Goal: Transaction & Acquisition: Purchase product/service

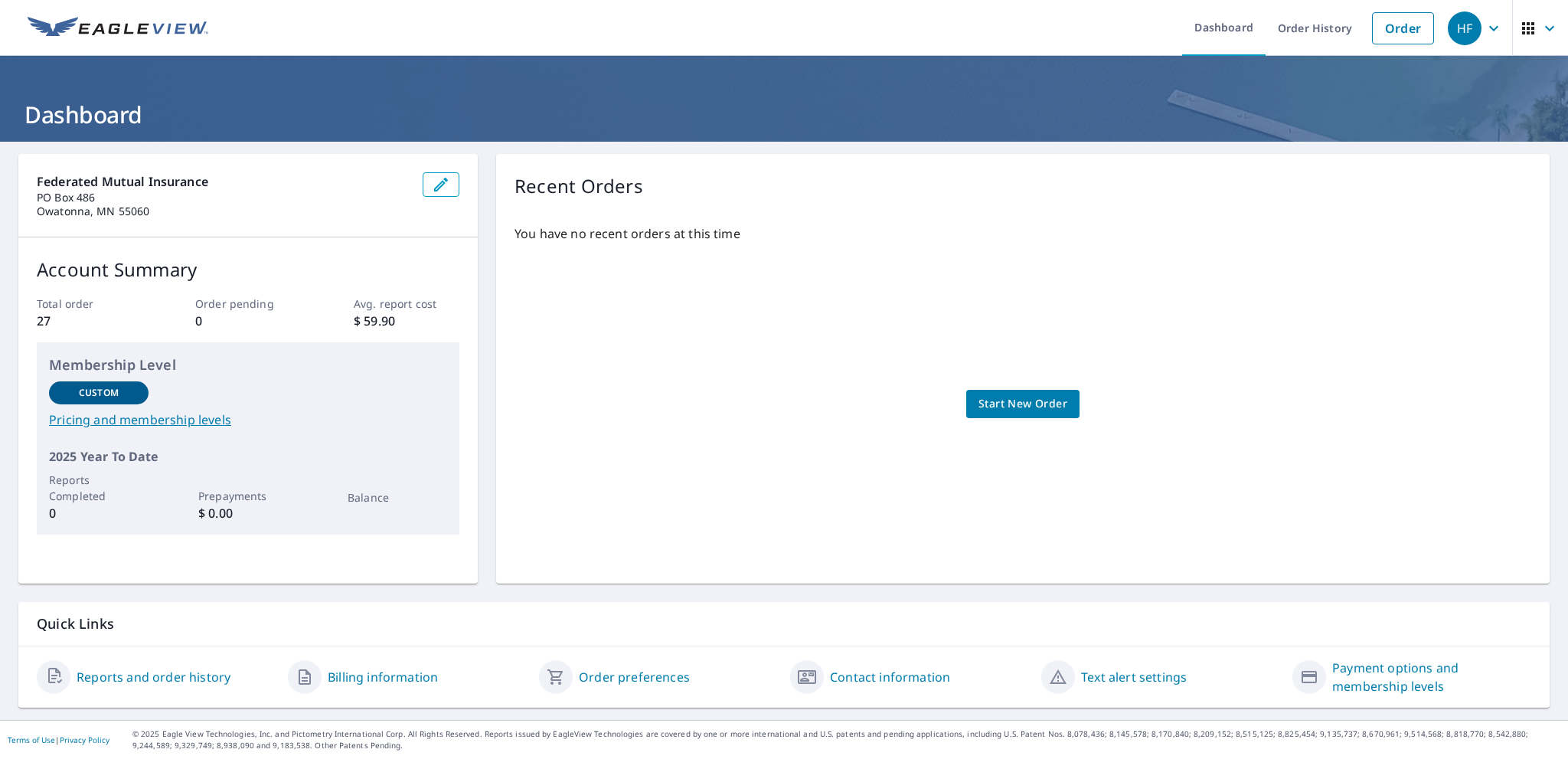
click at [167, 680] on link "Reports and order history" at bounding box center [154, 677] width 154 height 19
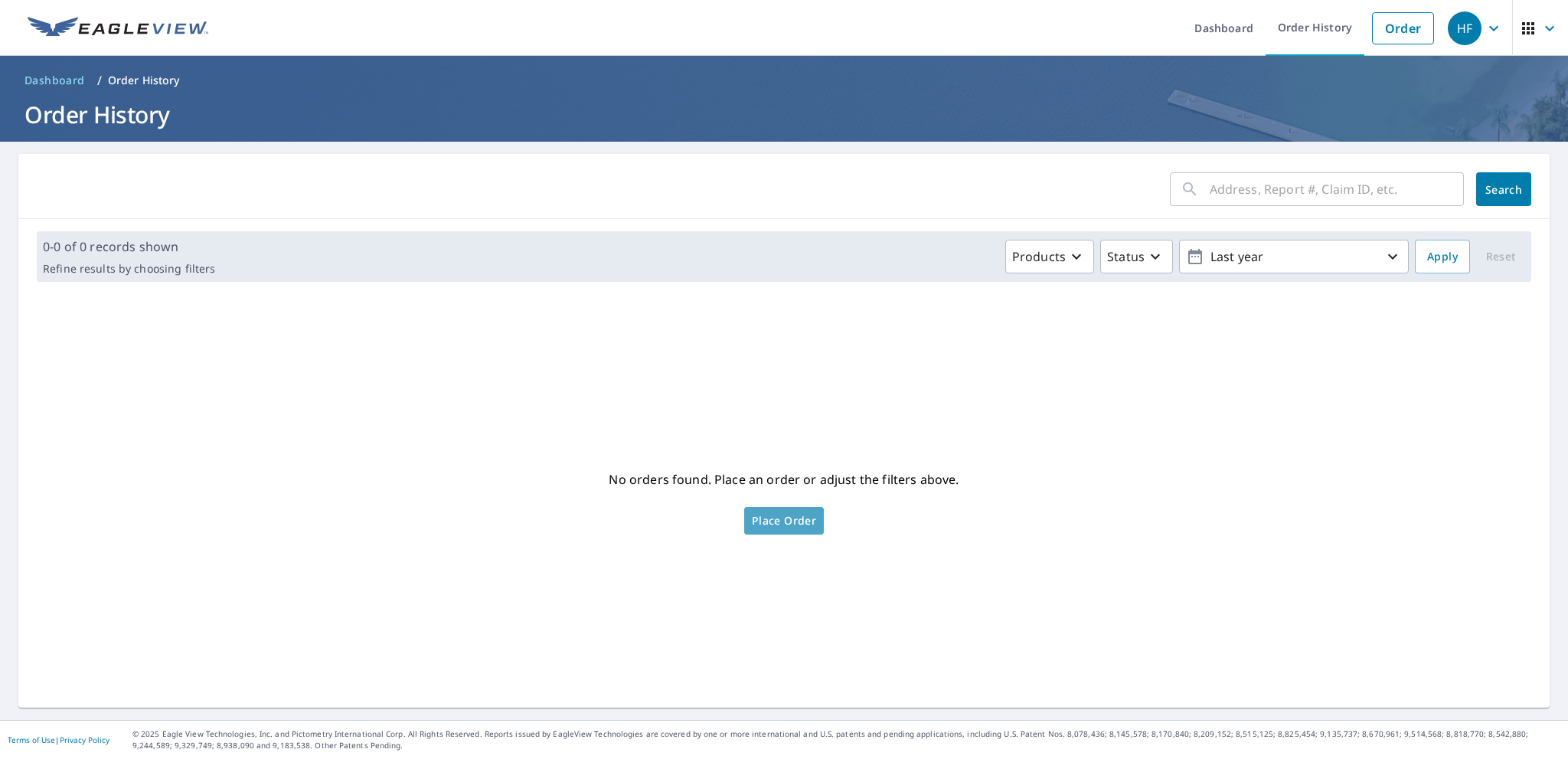
click at [790, 524] on span "Place Order" at bounding box center [784, 521] width 64 height 8
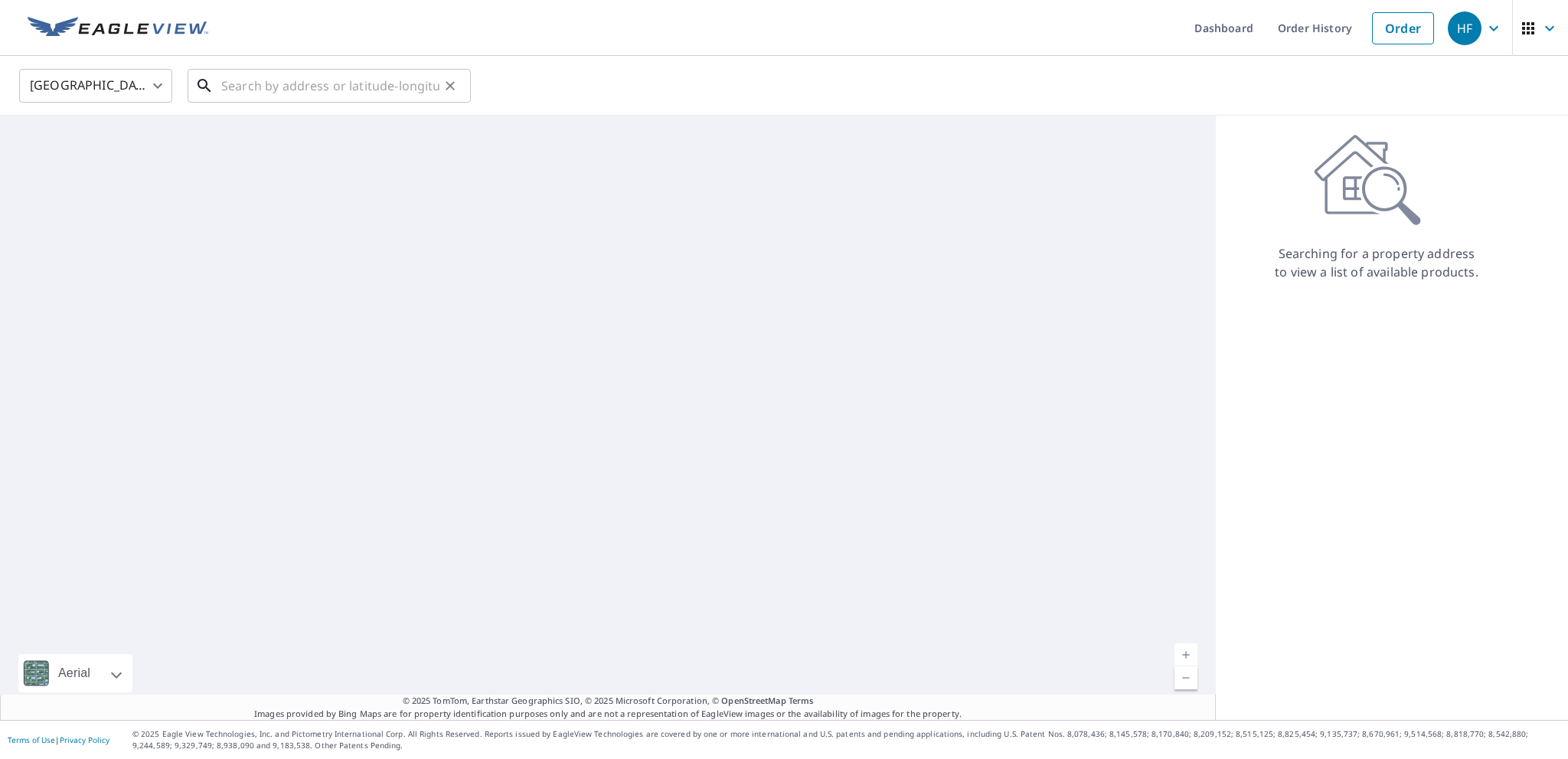
click at [239, 88] on input "text" at bounding box center [330, 85] width 219 height 43
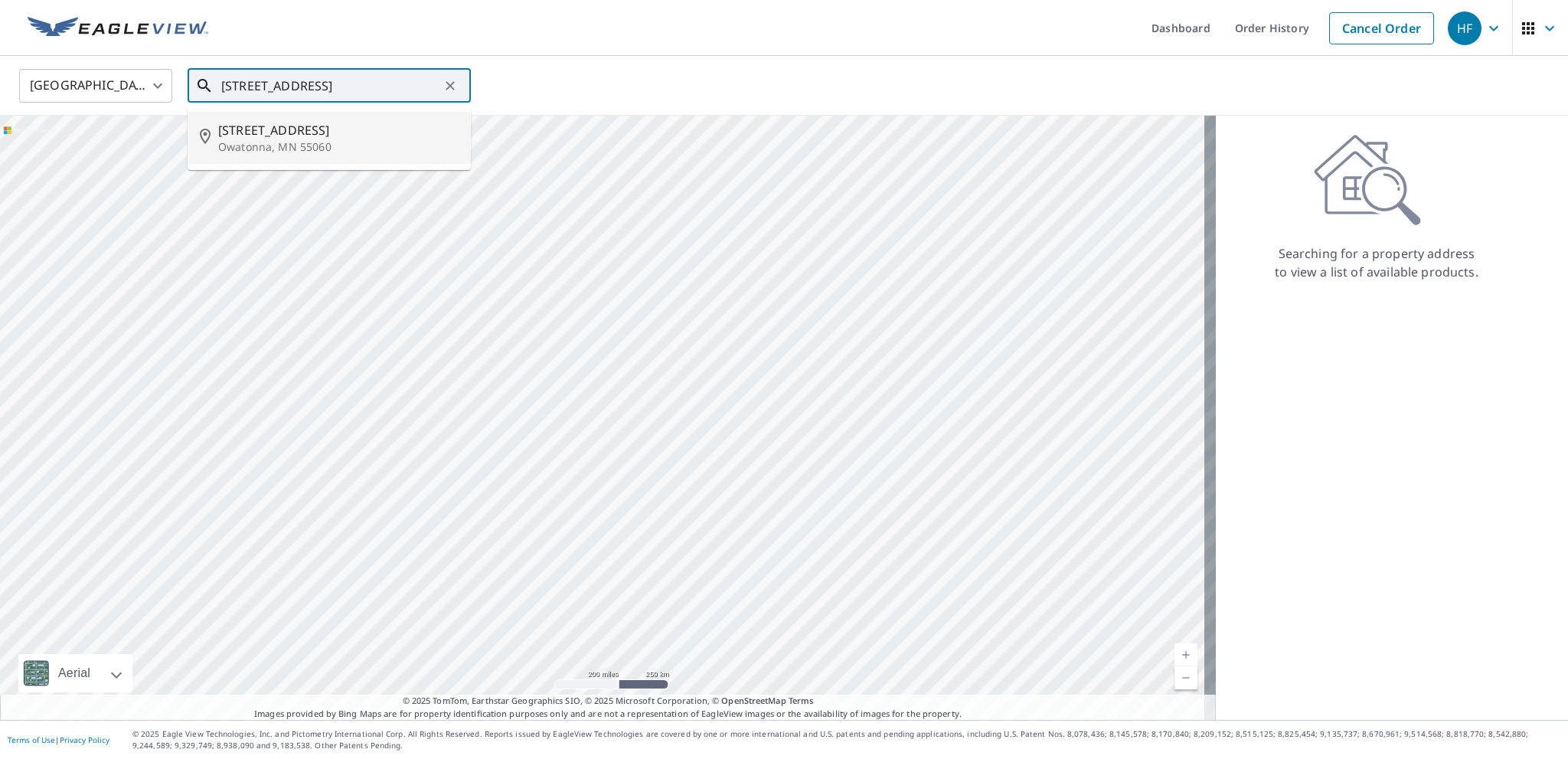
click at [294, 139] on p "Owatonna, MN 55060" at bounding box center [339, 147] width 241 height 15
type input "[STREET_ADDRESS]"
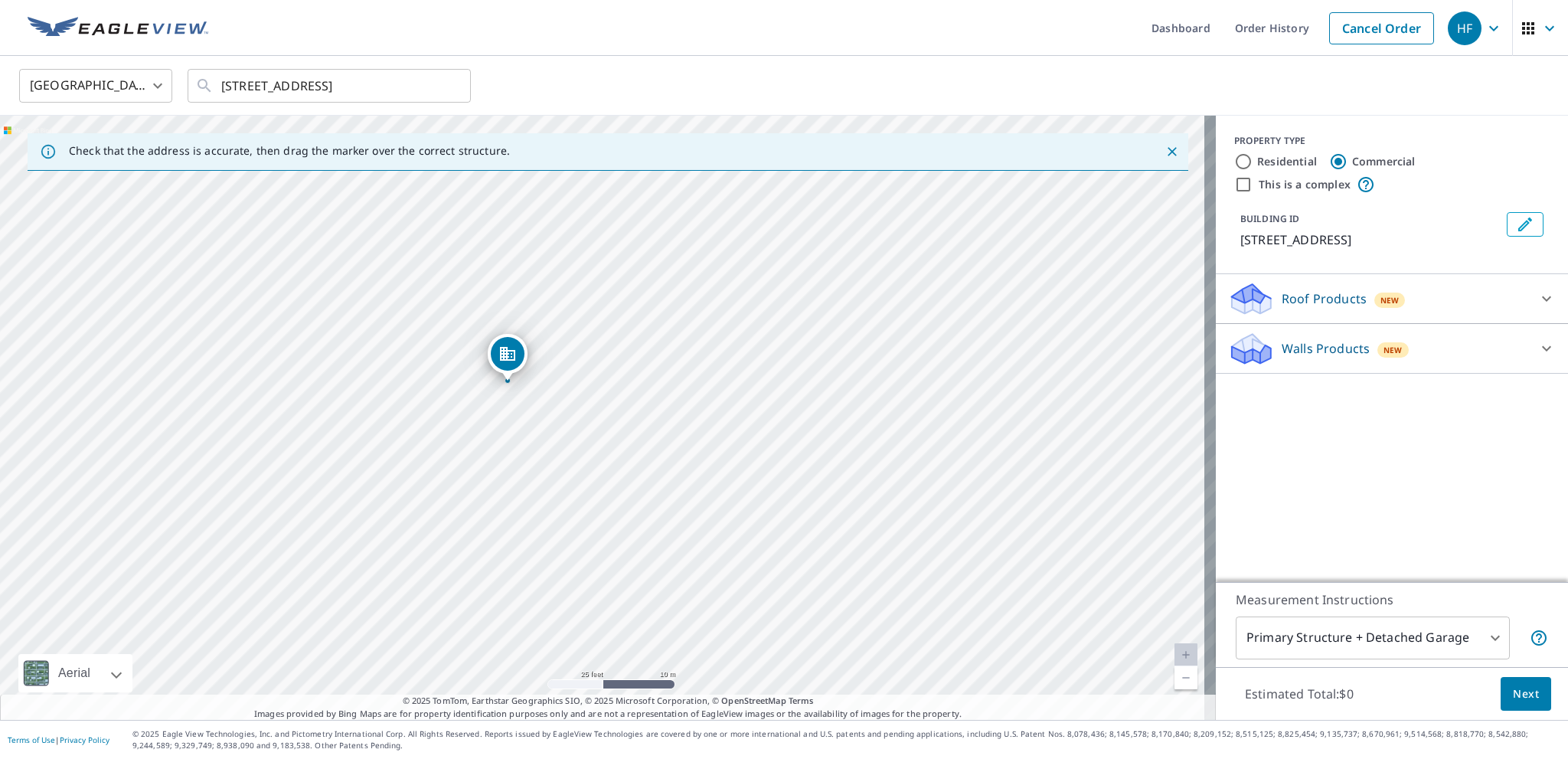
click at [1234, 161] on input "Residential" at bounding box center [1244, 162] width 19 height 19
radio input "true"
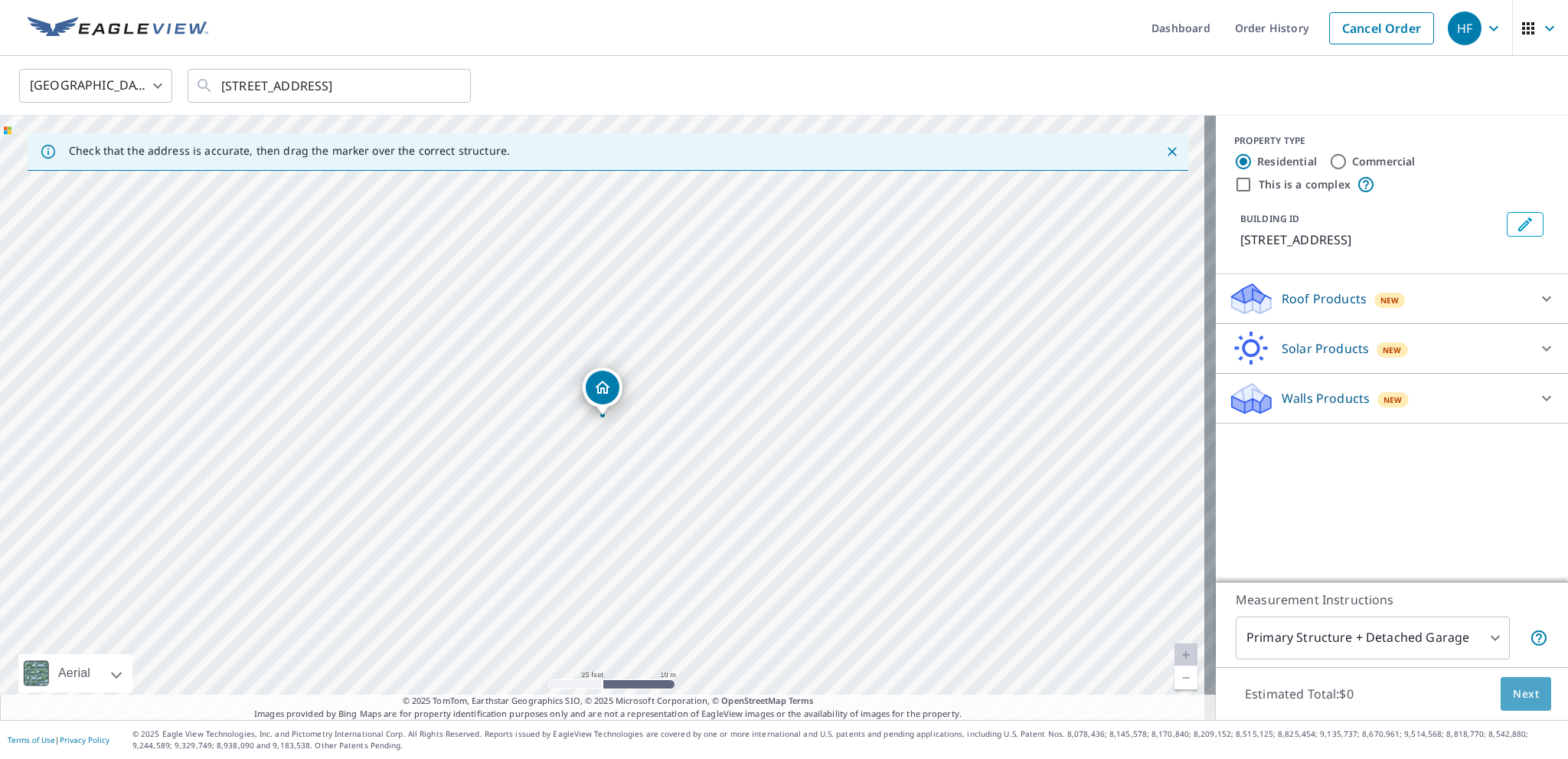
click at [1527, 693] on span "Next" at bounding box center [1526, 694] width 26 height 19
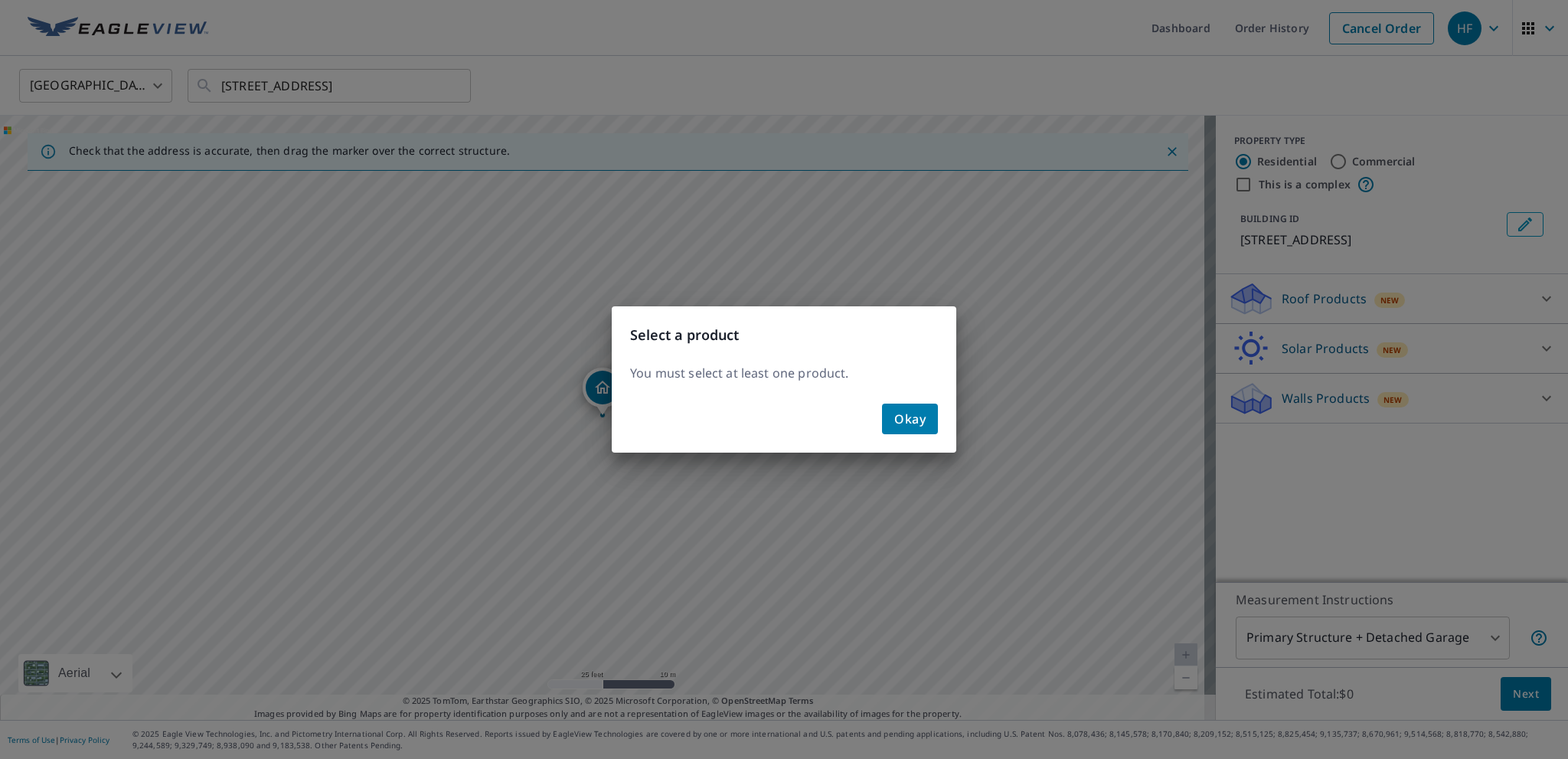
click at [1536, 302] on div "Select a product You must select at least one product. Okay" at bounding box center [784, 379] width 1568 height 759
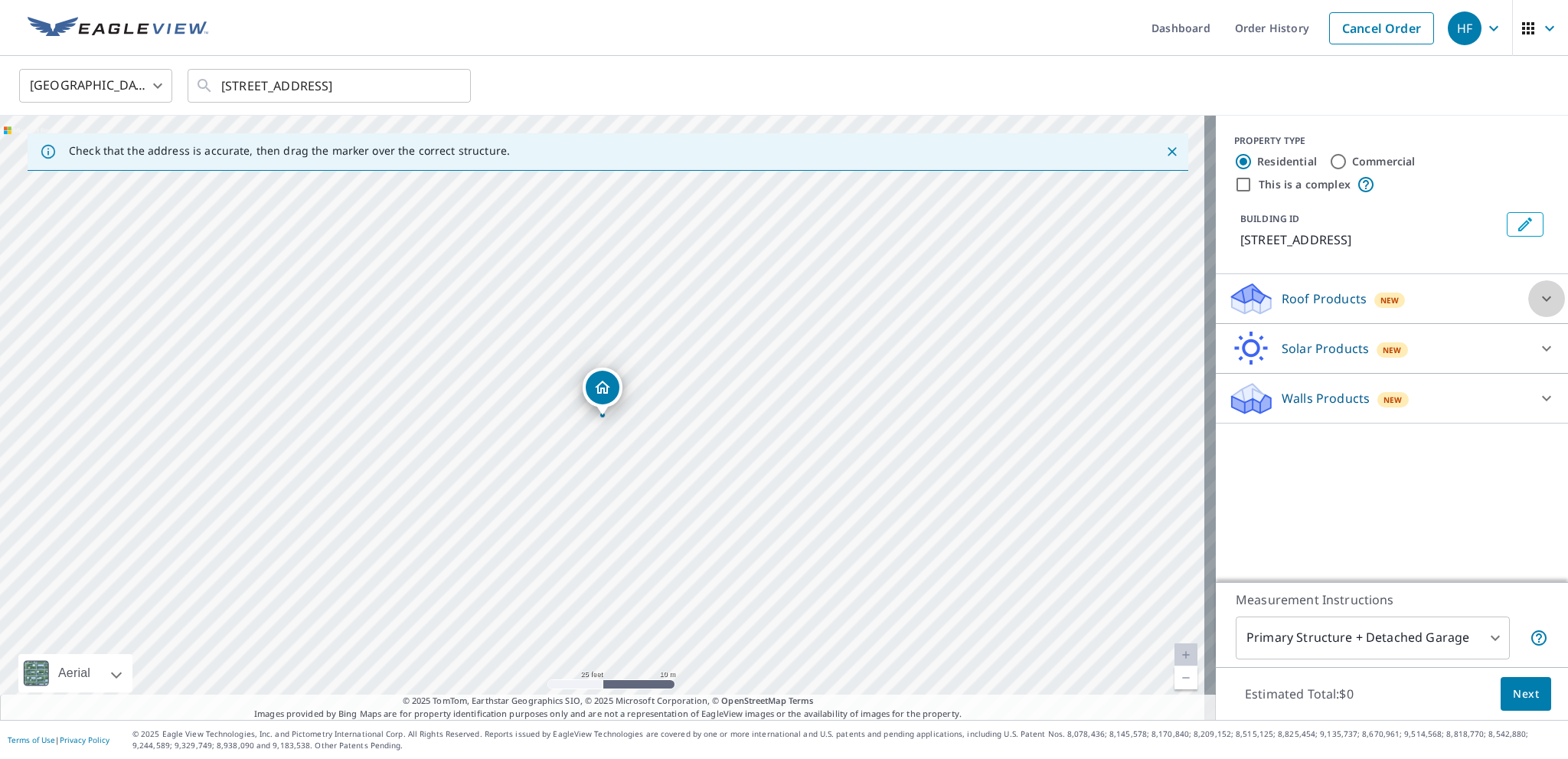
click at [1537, 305] on icon at bounding box center [1547, 299] width 19 height 19
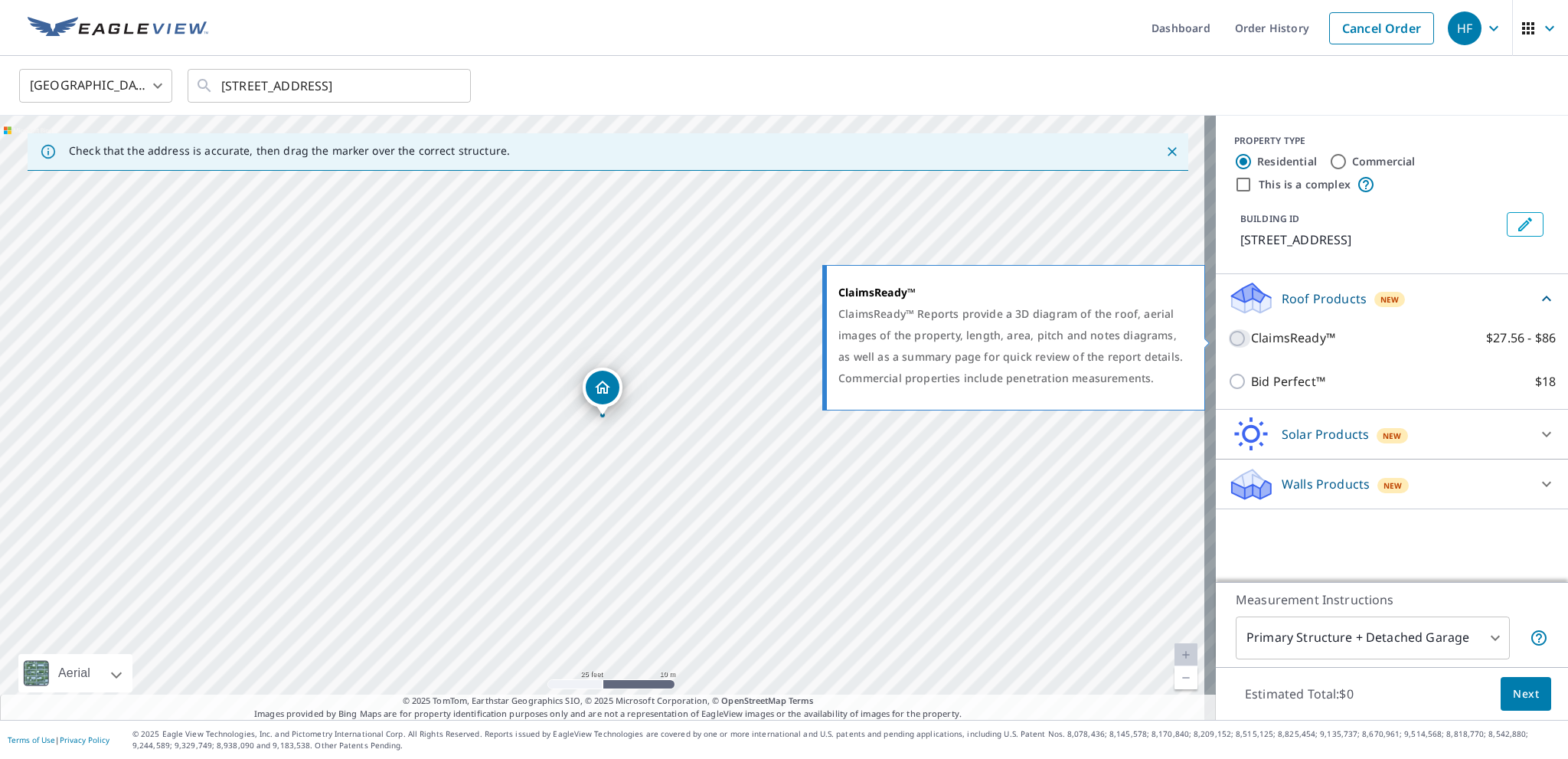
click at [1228, 336] on input "ClaimsReady™ $27.56 - $86" at bounding box center [1239, 339] width 23 height 19
checkbox input "true"
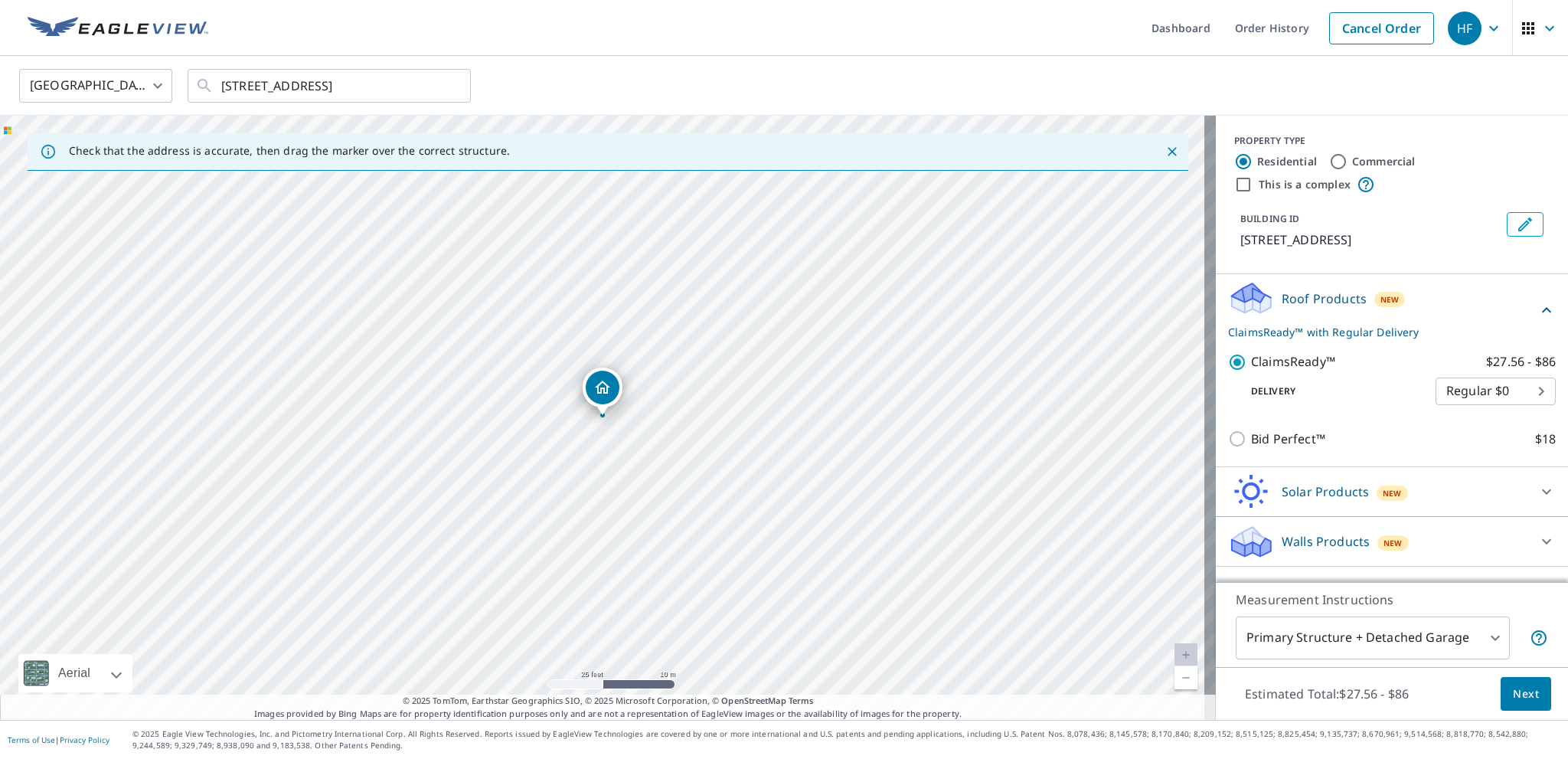
click at [1524, 695] on span "Next" at bounding box center [1526, 694] width 26 height 19
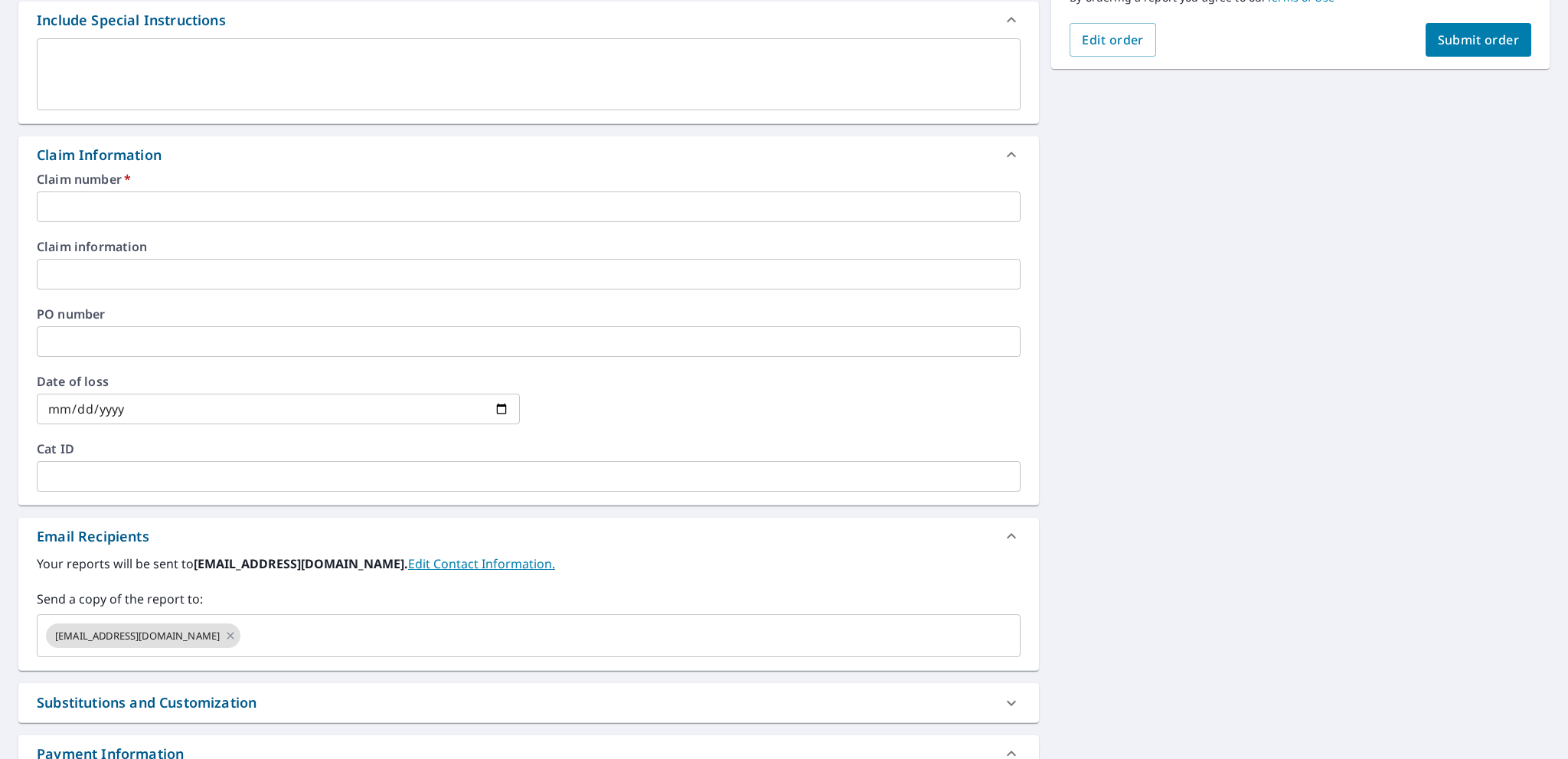
scroll to position [459, 0]
